Goal: Information Seeking & Learning: Learn about a topic

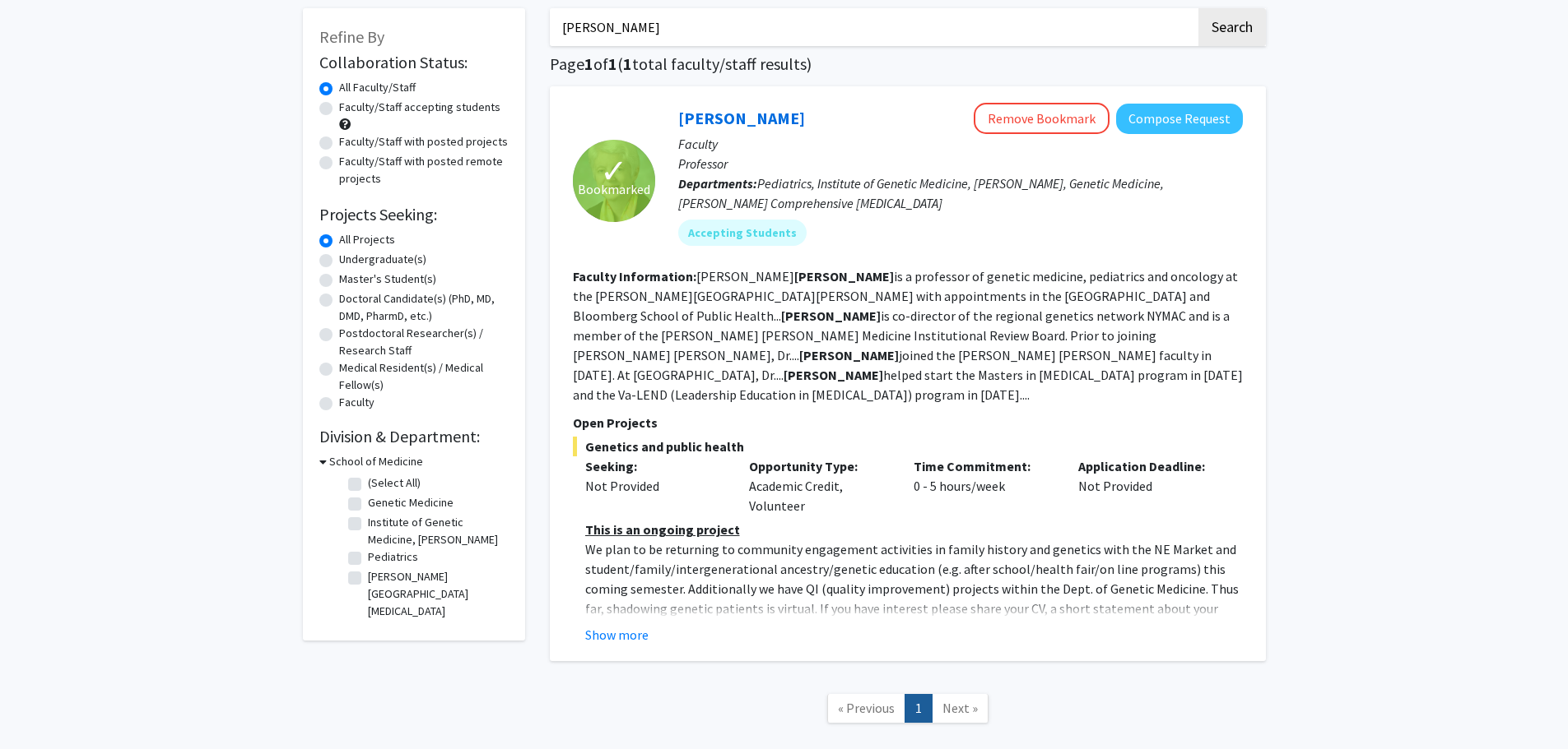
scroll to position [154, 0]
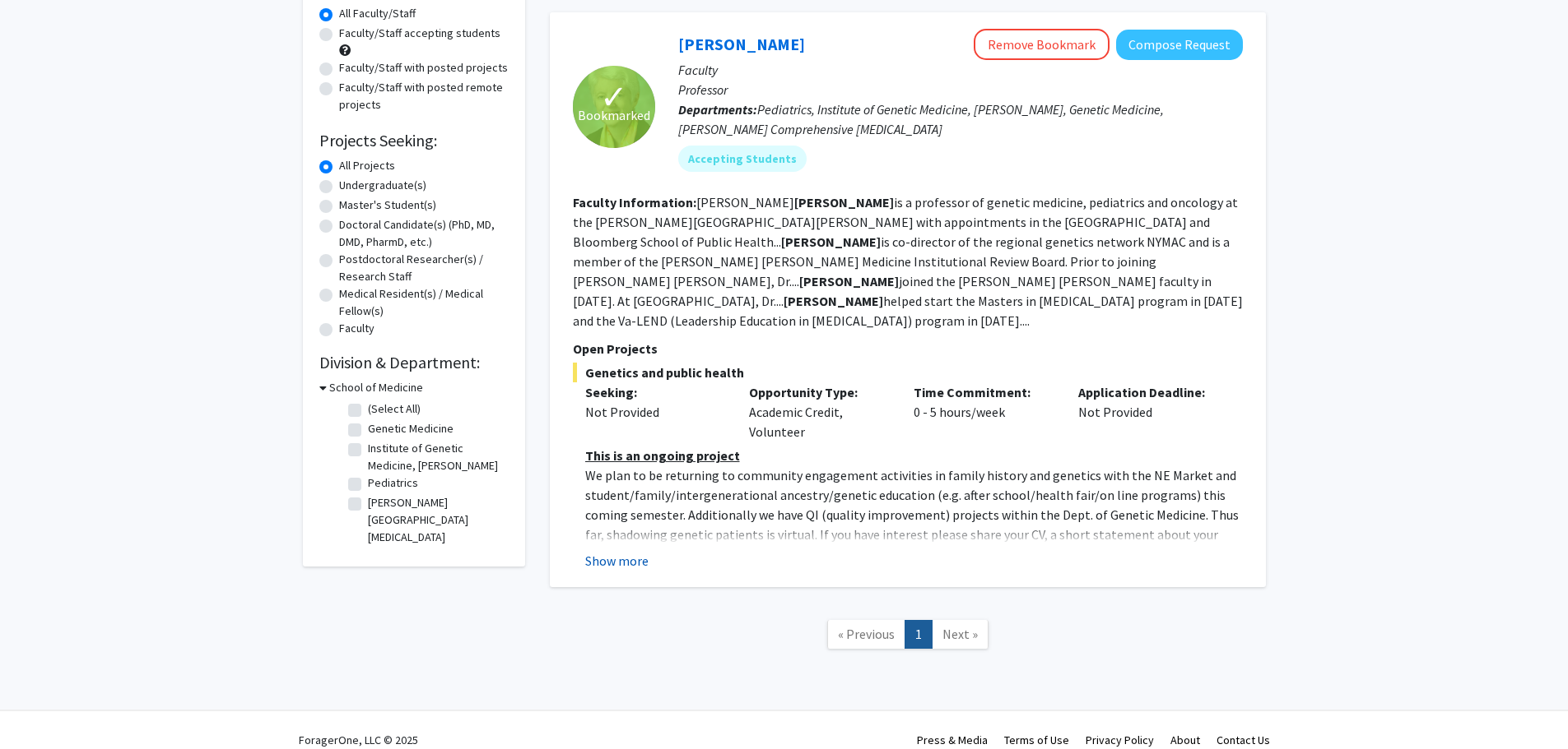
click at [641, 551] on button "Show more" at bounding box center [617, 561] width 63 height 20
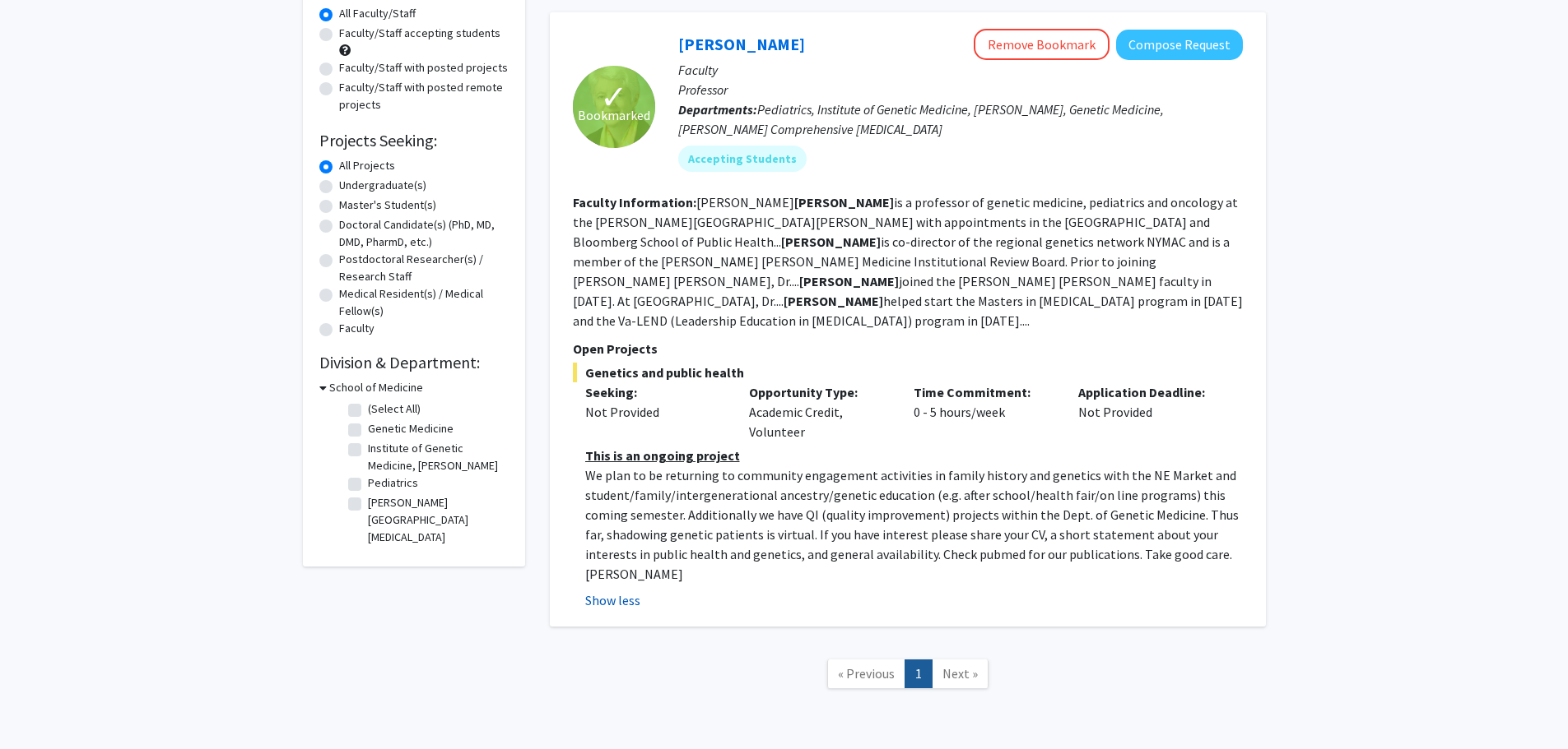
click at [631, 590] on button "Show less" at bounding box center [612, 600] width 55 height 20
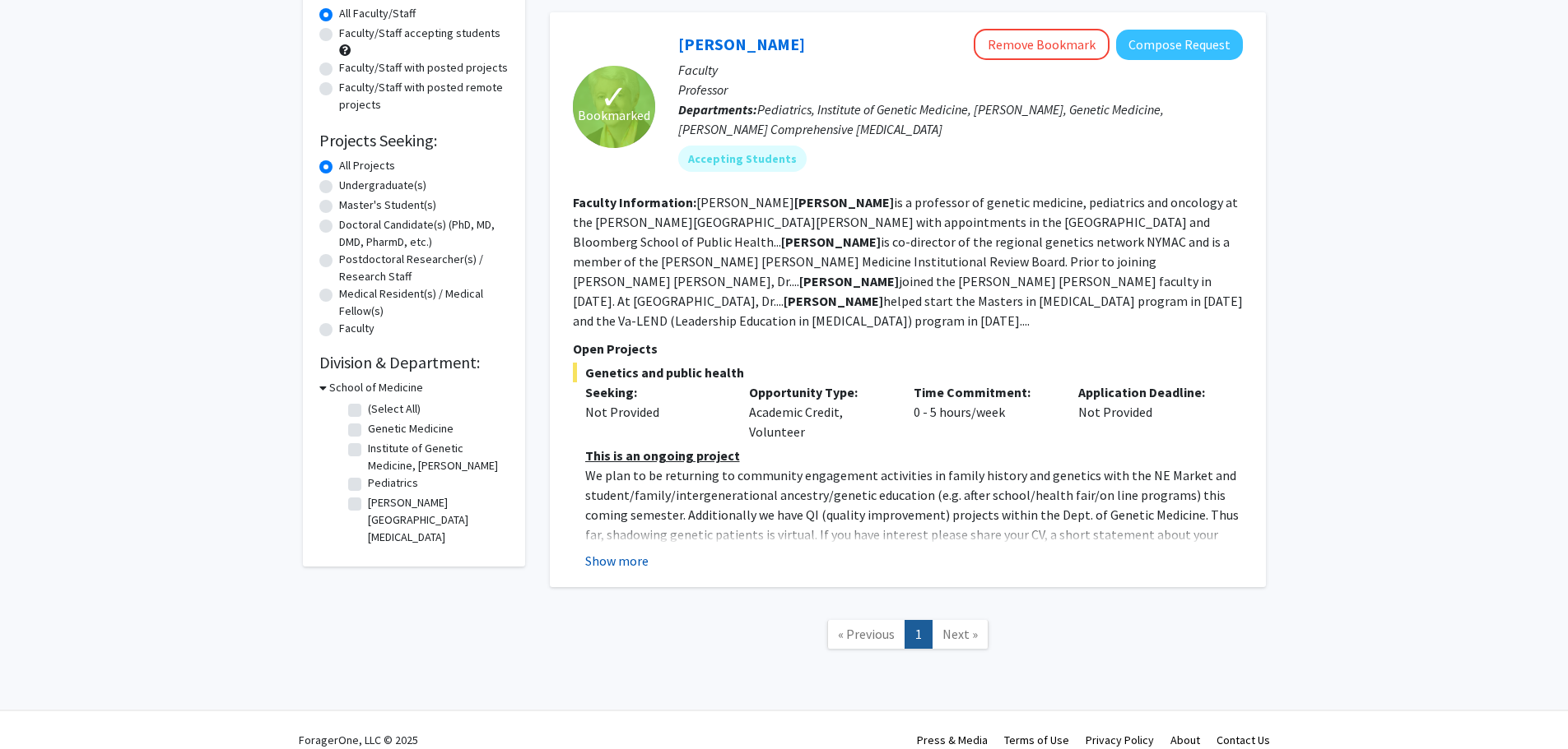
click at [633, 551] on button "Show more" at bounding box center [617, 561] width 63 height 20
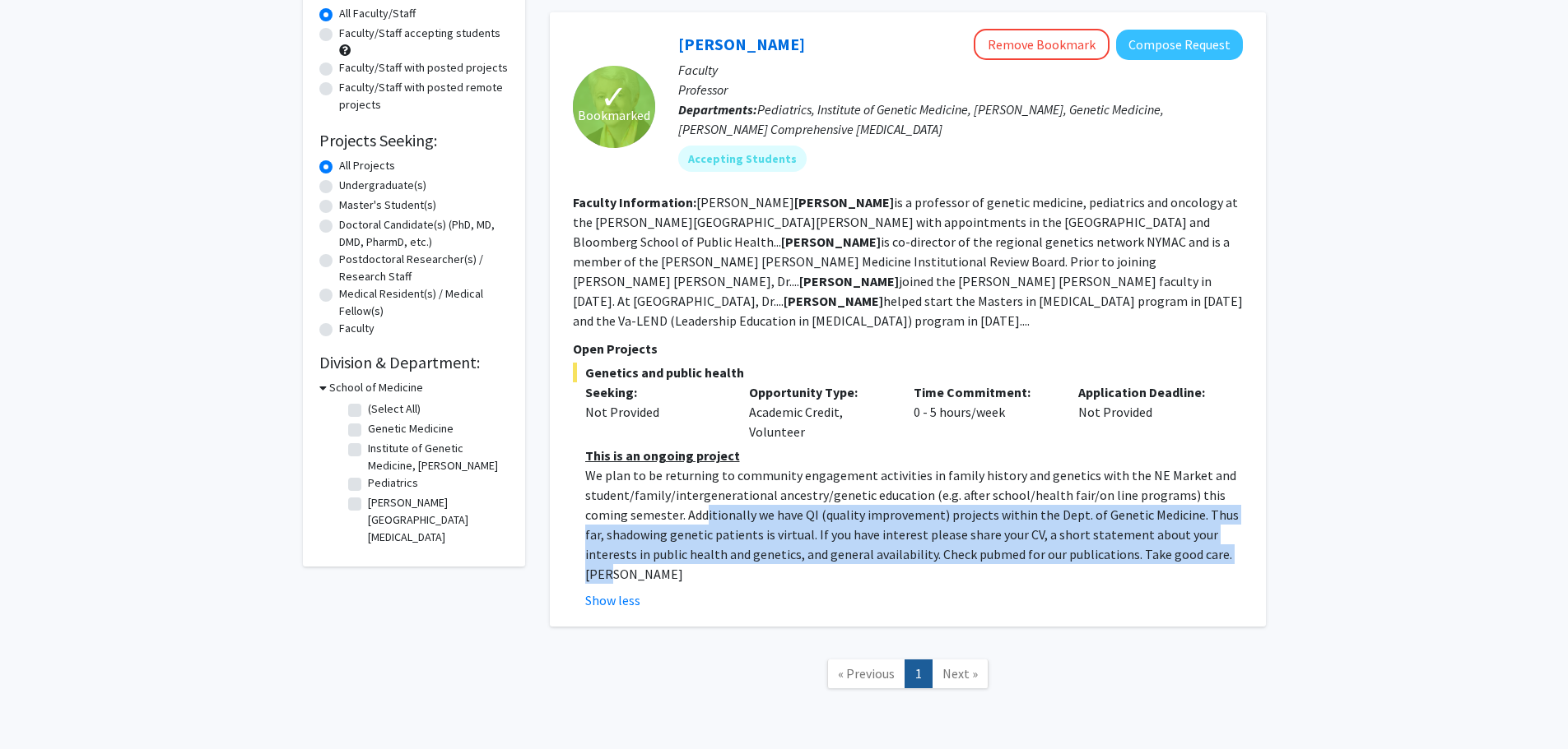
drag, startPoint x: 670, startPoint y: 486, endPoint x: 1182, endPoint y: 538, distance: 514.6
click at [779, 538] on p "We plan to be returning to community engagement activities in family history an…" at bounding box center [914, 524] width 658 height 118
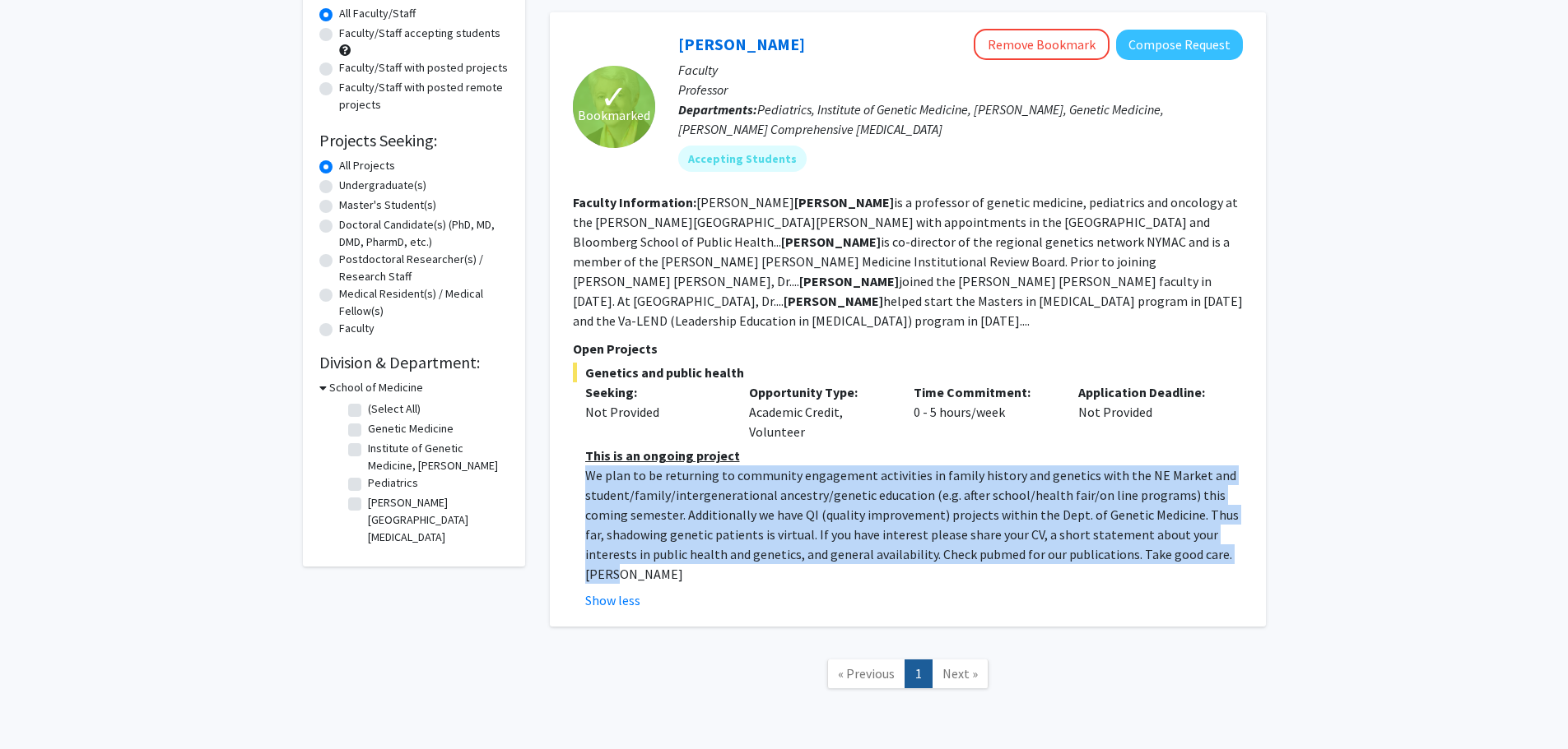
drag, startPoint x: 1185, startPoint y: 538, endPoint x: 593, endPoint y: 462, distance: 596.9
click at [593, 465] on p "We plan to be returning to community engagement activities in family history an…" at bounding box center [914, 524] width 658 height 118
drag, startPoint x: 590, startPoint y: 462, endPoint x: 1142, endPoint y: 537, distance: 557.1
click at [779, 537] on p "We plan to be returning to community engagement activities in family history an…" at bounding box center [914, 524] width 658 height 118
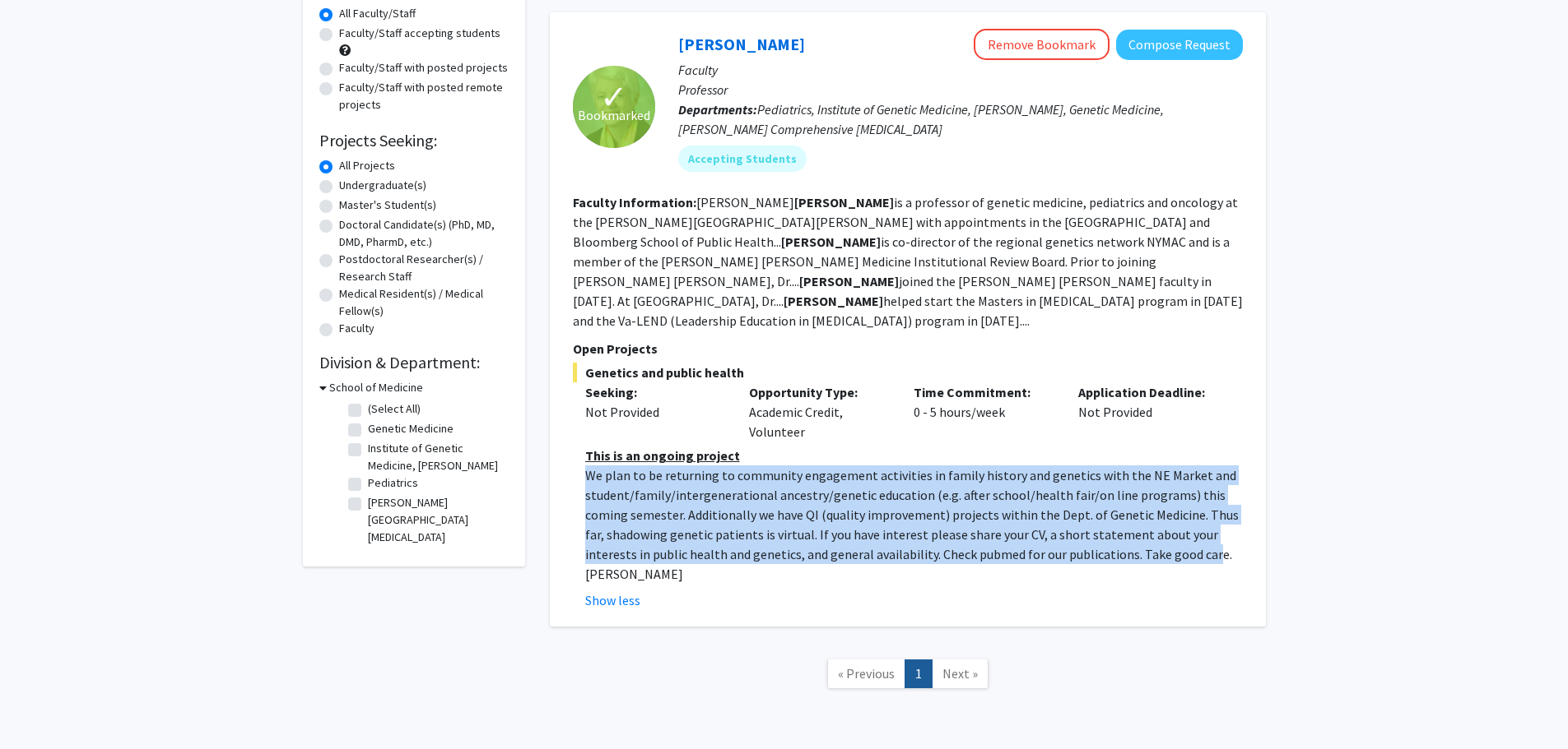
click at [779, 537] on p "We plan to be returning to community engagement activities in family history an…" at bounding box center [914, 524] width 658 height 118
drag, startPoint x: 1193, startPoint y: 537, endPoint x: 581, endPoint y: 452, distance: 617.9
click at [581, 452] on fg-read-more "This is an ongoing project We plan to be returning to community engagement acti…" at bounding box center [907, 528] width 670 height 164
click at [713, 465] on p "We plan to be returning to community engagement activities in family history an…" at bounding box center [914, 524] width 658 height 118
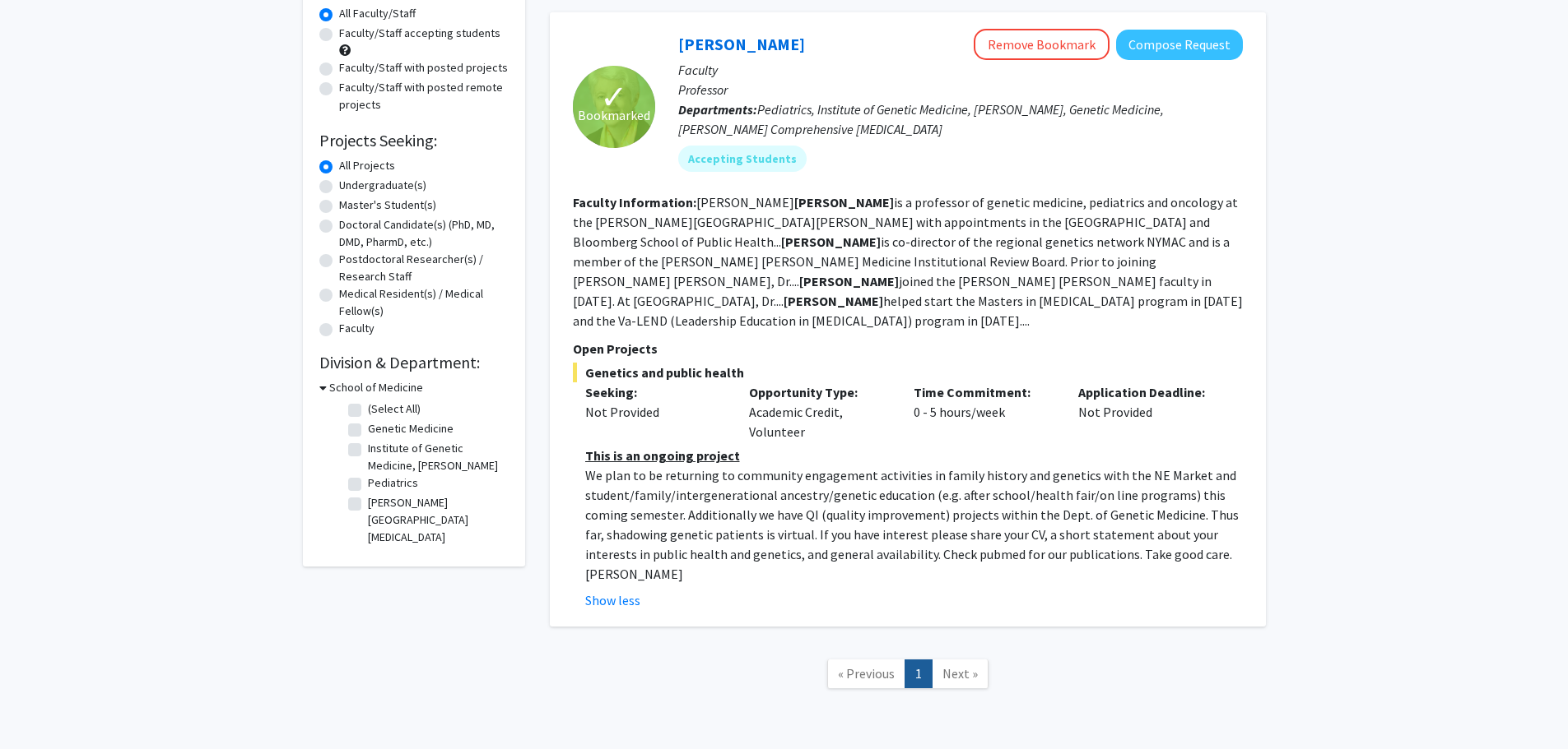
drag, startPoint x: 752, startPoint y: 394, endPoint x: 817, endPoint y: 412, distance: 67.4
click at [779, 412] on div "Opportunity Type: Academic Credit, Volunteer" at bounding box center [819, 412] width 164 height 60
drag, startPoint x: 822, startPoint y: 412, endPoint x: 728, endPoint y: 390, distance: 96.5
click at [728, 390] on div "Seeking: Not Provided Opportunity Type: Academic Credit, Volunteer Time Commitm…" at bounding box center [896, 412] width 670 height 60
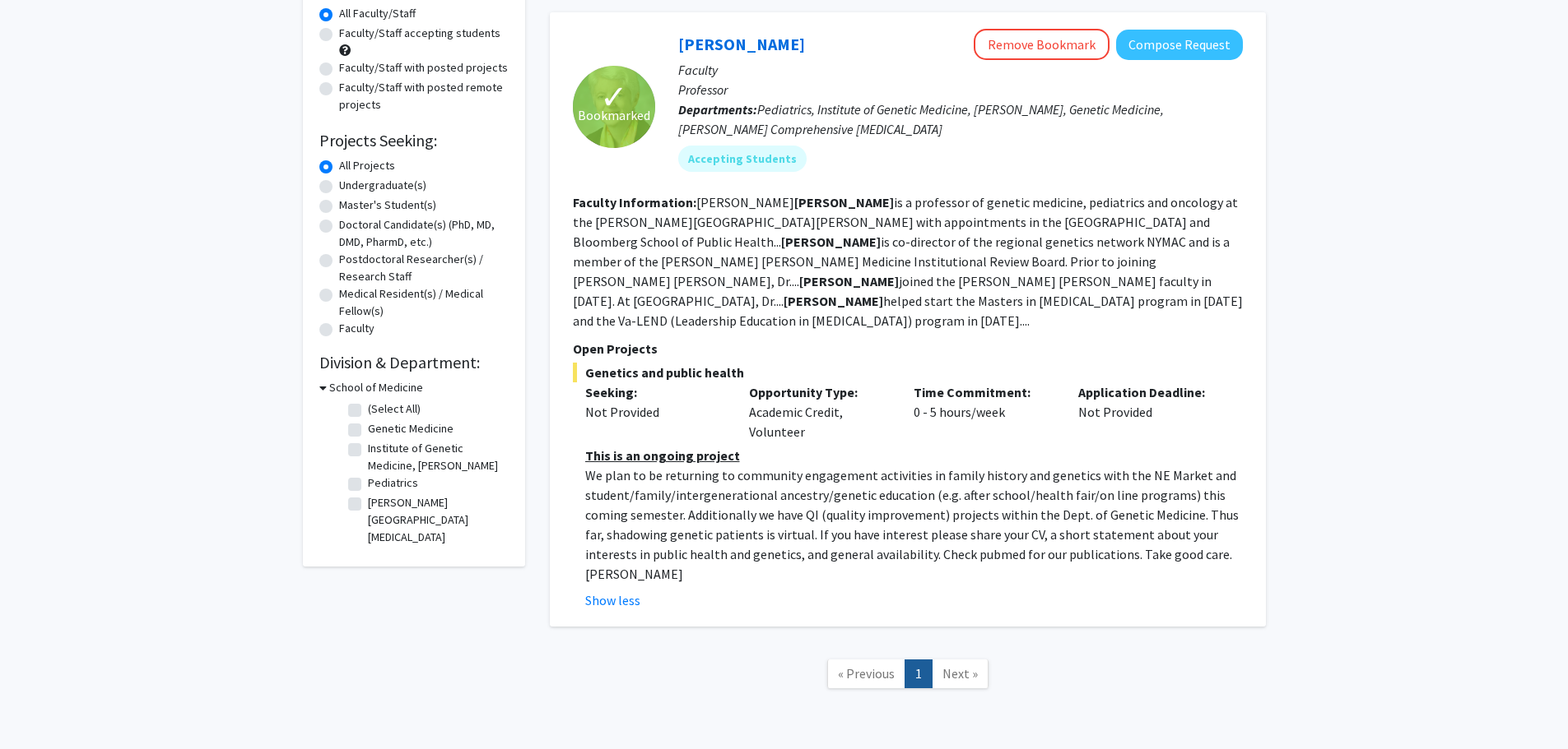
click at [734, 389] on div "Seeking: Not Provided" at bounding box center [654, 412] width 164 height 60
drag, startPoint x: 734, startPoint y: 389, endPoint x: 825, endPoint y: 406, distance: 92.6
click at [779, 406] on div "Seeking: Not Provided Opportunity Type: Academic Credit, Volunteer Time Commitm…" at bounding box center [896, 412] width 670 height 60
click at [779, 406] on div "Opportunity Type: Academic Credit, Volunteer" at bounding box center [819, 412] width 164 height 60
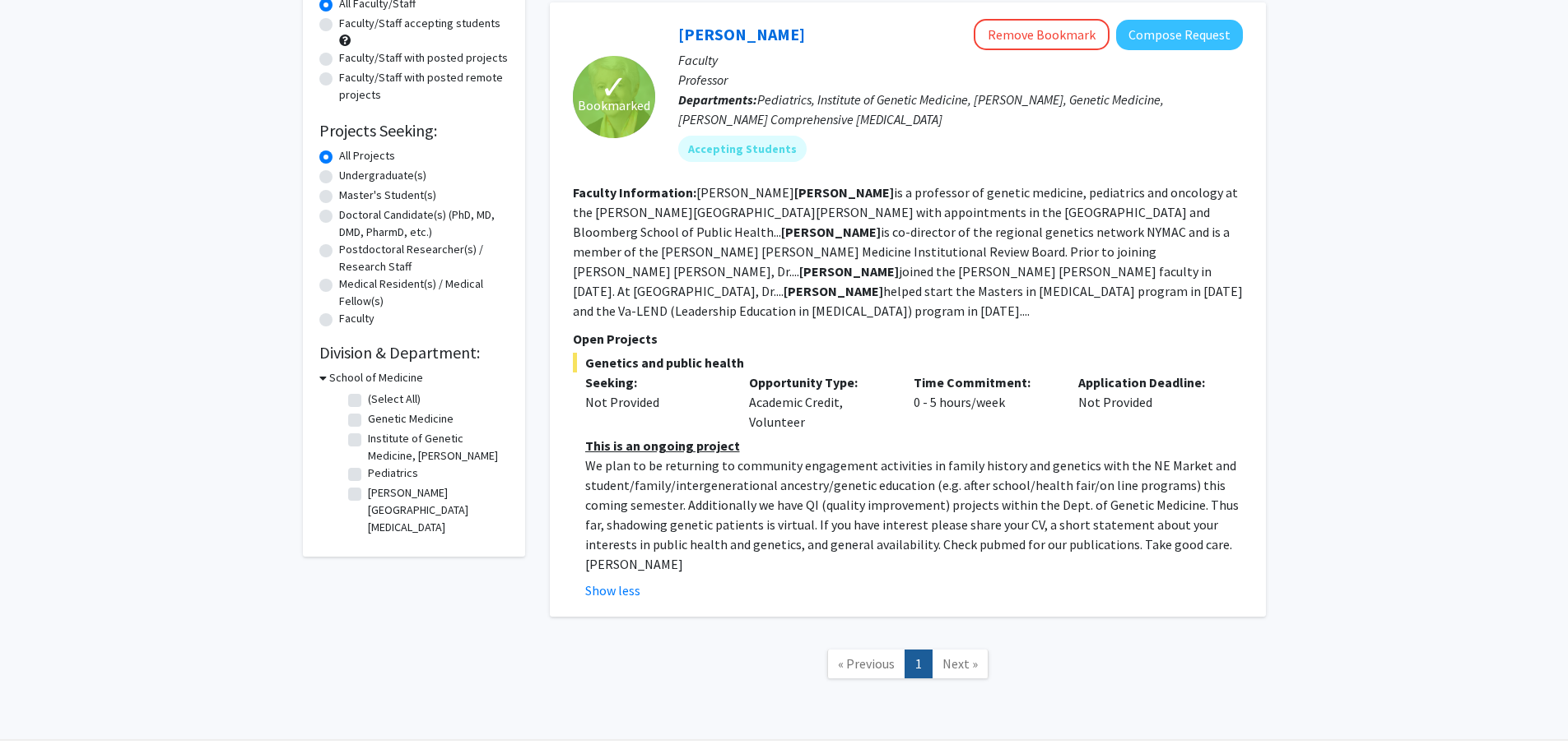
scroll to position [164, 0]
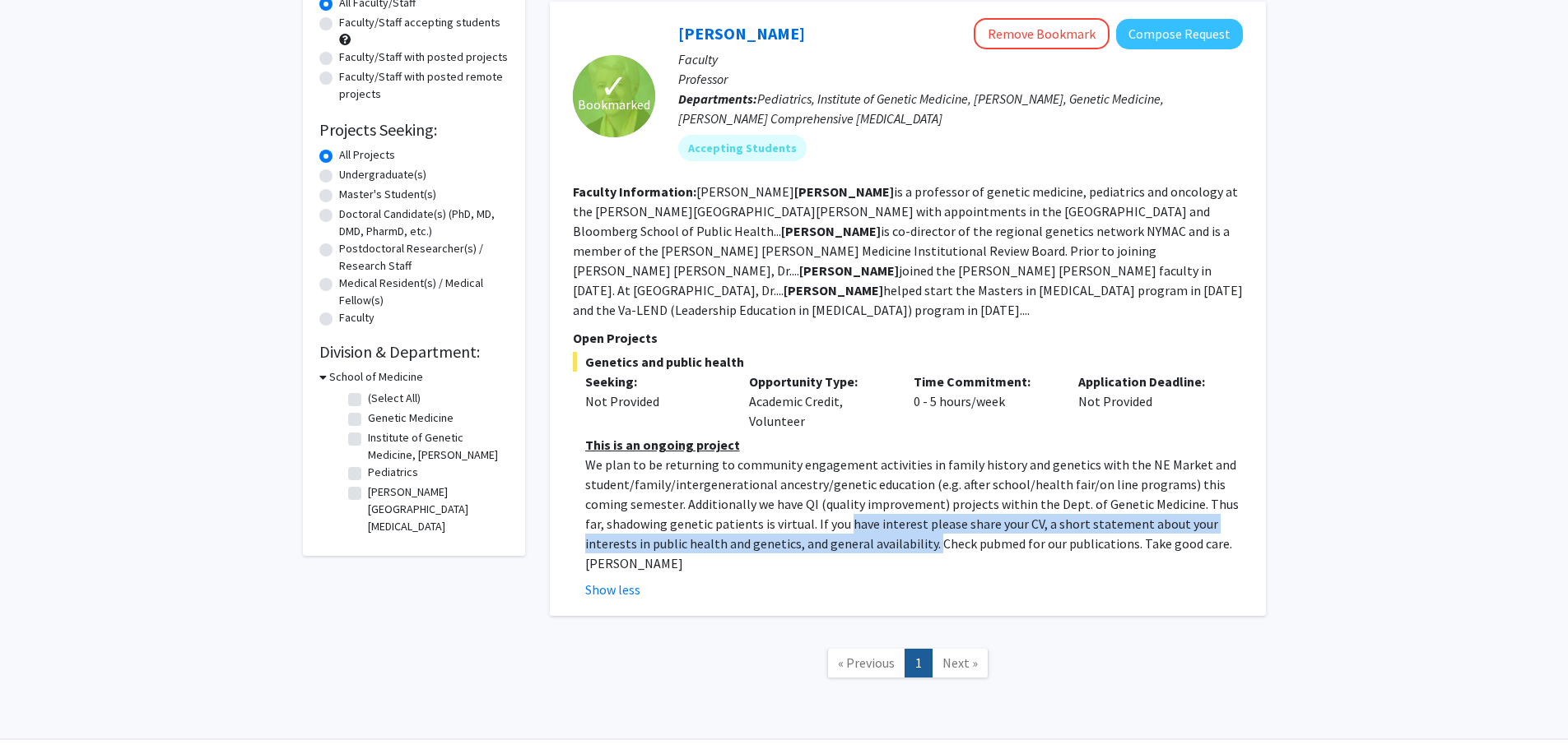
drag, startPoint x: 867, startPoint y: 522, endPoint x: 827, endPoint y: 512, distance: 41.2
click at [779, 512] on p "We plan to be returning to community engagement activities in family history an…" at bounding box center [914, 513] width 658 height 118
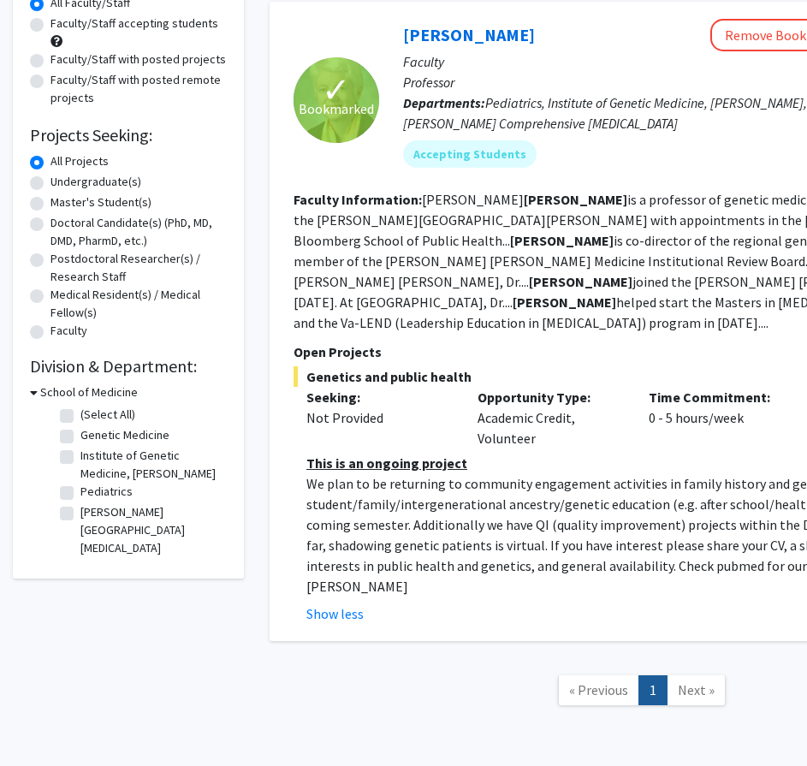
click at [564, 210] on section "Faculty Information: [PERSON_NAME] is a professor of genetic medicine, pediatri…" at bounding box center [641, 261] width 696 height 144
